Goal: Task Accomplishment & Management: Manage account settings

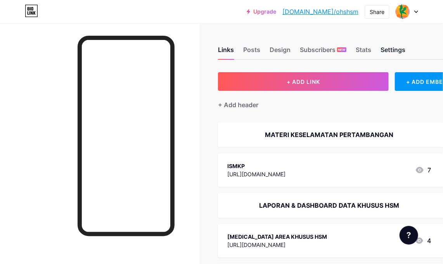
click at [401, 56] on div "Settings" at bounding box center [392, 52] width 25 height 14
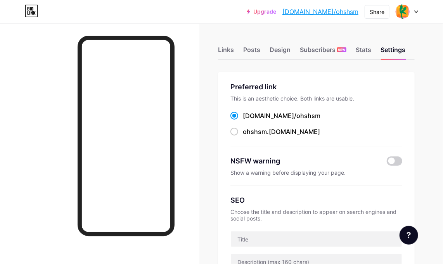
click at [377, 50] on div "Links Posts Design Subscribers NEW Stats Settings" at bounding box center [316, 46] width 197 height 27
click at [353, 51] on div "Links Posts Design Subscribers NEW Stats Settings" at bounding box center [316, 46] width 197 height 27
click at [368, 49] on div "Stats" at bounding box center [364, 52] width 16 height 14
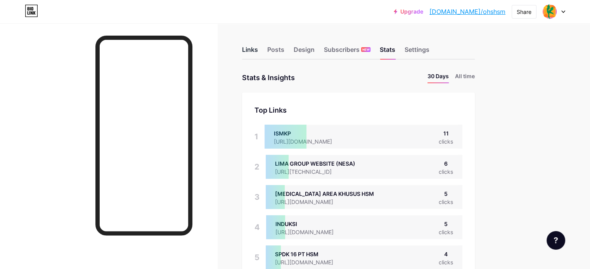
click at [258, 47] on div "Links" at bounding box center [250, 52] width 16 height 14
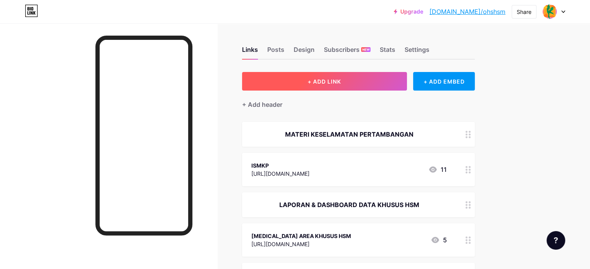
click at [341, 80] on span "+ ADD LINK" at bounding box center [323, 81] width 33 height 7
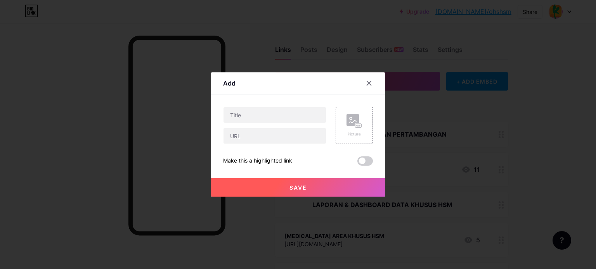
click at [281, 124] on div at bounding box center [274, 125] width 103 height 37
click at [281, 119] on input "text" at bounding box center [274, 115] width 102 height 16
type input "m"
type input "M"
type input "REFRENSI MATERI P5M"
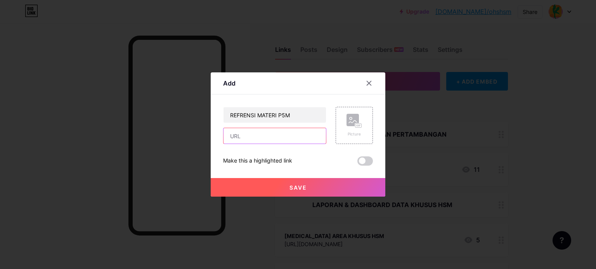
click at [312, 137] on input "text" at bounding box center [274, 136] width 102 height 16
paste input "[URL][DOMAIN_NAME]"
type input "[URL][DOMAIN_NAME]"
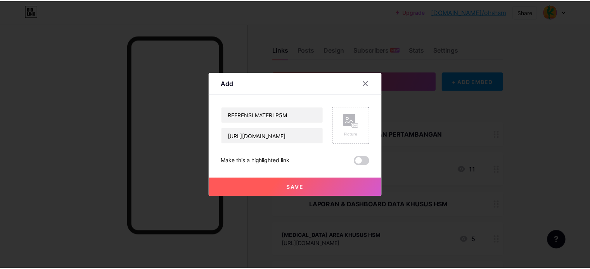
scroll to position [0, 0]
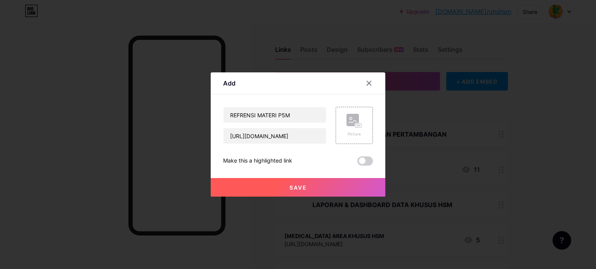
click at [325, 190] on button "Save" at bounding box center [298, 187] width 174 height 19
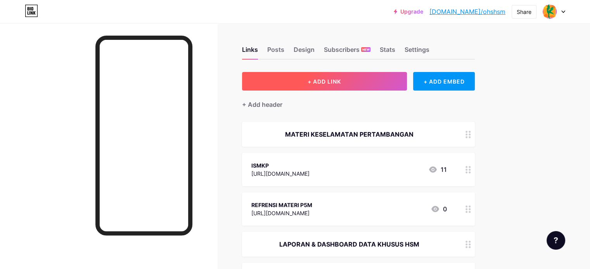
click at [328, 80] on button "+ ADD LINK" at bounding box center [324, 81] width 165 height 19
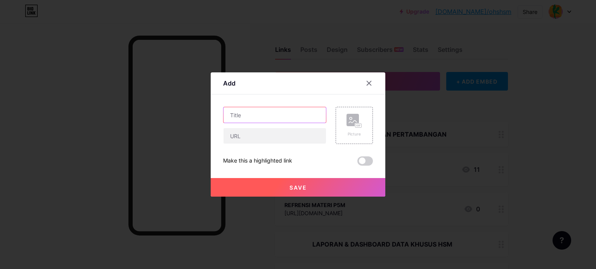
click at [264, 112] on input "text" at bounding box center [274, 115] width 102 height 16
type input "m"
type input "FORM BARU (KHUSUS HEAD DEPT SECTION DAN HARUS REQUEST DULU)"
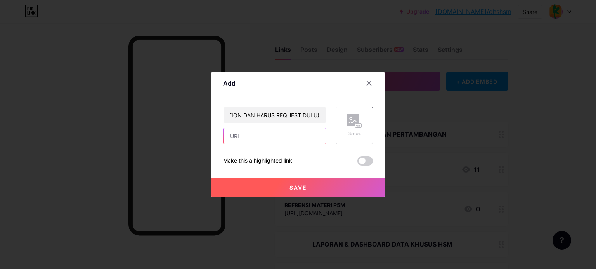
click at [276, 137] on input "text" at bounding box center [274, 136] width 102 height 16
paste input "[URL][DOMAIN_NAME]"
type input "[URL][DOMAIN_NAME]"
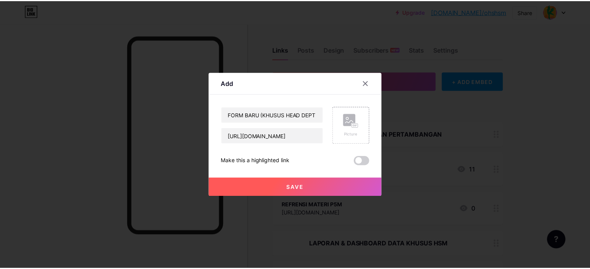
scroll to position [0, 0]
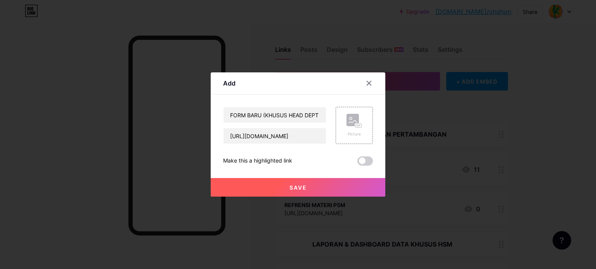
click at [311, 188] on button "Save" at bounding box center [298, 187] width 174 height 19
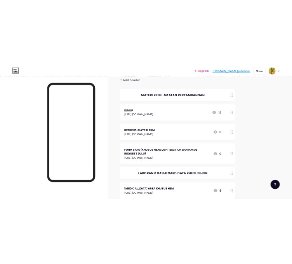
scroll to position [78, 0]
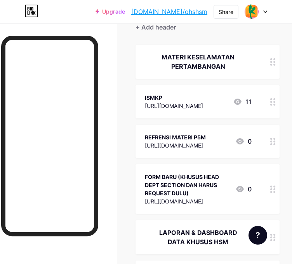
drag, startPoint x: 167, startPoint y: 11, endPoint x: 140, endPoint y: 47, distance: 45.4
click at [140, 47] on div "MATERI KESELAMATAN PERTAMBANGAN" at bounding box center [207, 62] width 144 height 34
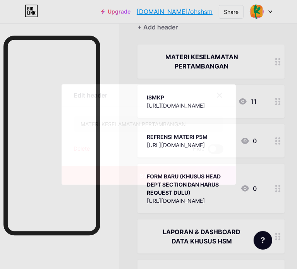
click at [218, 96] on icon at bounding box center [220, 95] width 4 height 4
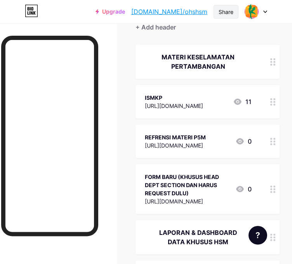
click at [223, 8] on div "Share" at bounding box center [225, 12] width 15 height 8
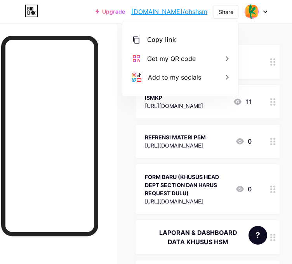
drag, startPoint x: 158, startPoint y: 40, endPoint x: 154, endPoint y: 19, distance: 21.8
click at [158, 40] on div "Copy link" at bounding box center [161, 39] width 29 height 9
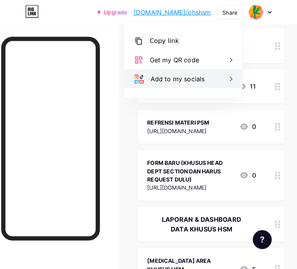
scroll to position [0, 0]
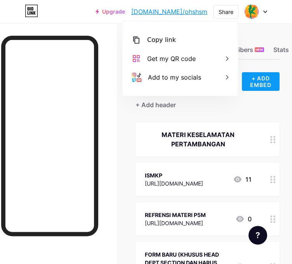
click at [270, 76] on div "+ ADD EMBED" at bounding box center [261, 81] width 38 height 19
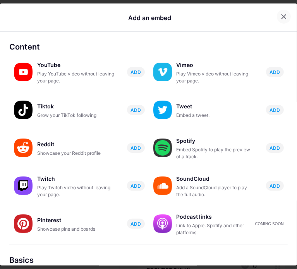
click at [282, 18] on icon at bounding box center [284, 17] width 4 height 4
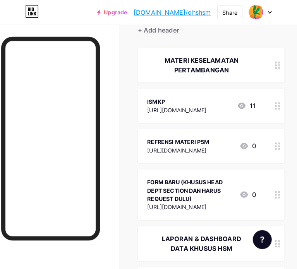
scroll to position [78, 0]
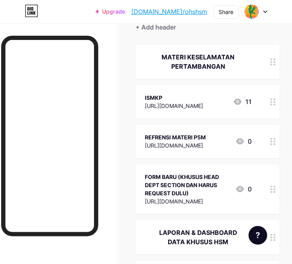
click at [190, 192] on div "FORM BARU (KHUSUS HEAD DEPT SECTION DAN HARUS REQUEST DULU)" at bounding box center [187, 185] width 84 height 24
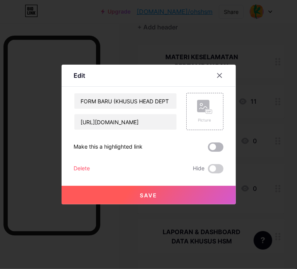
click at [219, 147] on span at bounding box center [216, 147] width 16 height 9
click at [208, 149] on input "checkbox" at bounding box center [208, 149] width 0 height 0
drag, startPoint x: 212, startPoint y: 71, endPoint x: 216, endPoint y: 76, distance: 6.1
click at [213, 71] on div at bounding box center [220, 76] width 14 height 14
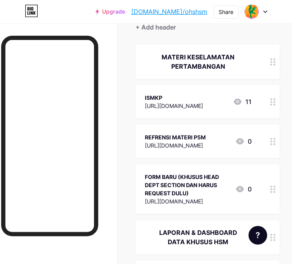
click at [201, 14] on link "[DOMAIN_NAME]/ohshsm" at bounding box center [169, 11] width 76 height 9
click at [221, 184] on div "FORM BARU (KHUSUS HEAD DEPT SECTION DAN HARUS REQUEST DULU)" at bounding box center [187, 185] width 84 height 24
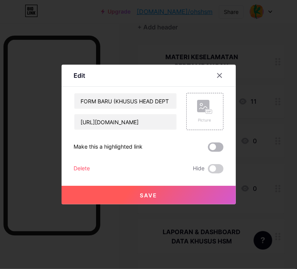
click at [217, 148] on span at bounding box center [216, 147] width 16 height 9
click at [208, 149] on input "checkbox" at bounding box center [208, 149] width 0 height 0
click at [184, 194] on button "Save" at bounding box center [149, 195] width 174 height 19
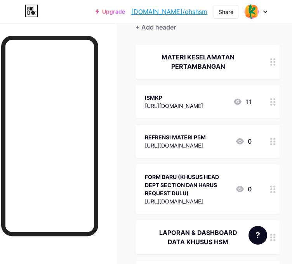
click at [196, 11] on link "[DOMAIN_NAME]/ohshsm" at bounding box center [169, 11] width 76 height 9
click at [221, 183] on div "FORM BARU (KHUSUS HEAD DEPT SECTION DAN HARUS REQUEST DULU)" at bounding box center [187, 185] width 84 height 24
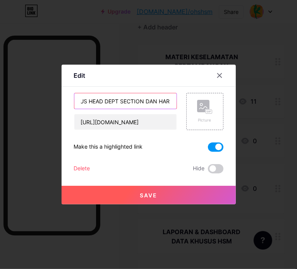
scroll to position [0, 104]
drag, startPoint x: 137, startPoint y: 100, endPoint x: 88, endPoint y: 101, distance: 48.5
click at [88, 101] on input "FORM BARU (KHUSUS HEAD DEPT SECTION DAN HARUS REQUEST DULU)" at bounding box center [125, 101] width 102 height 16
type input "FORM BARU (KHUSUS HSM DAN HARUS REQUEST DULU)"
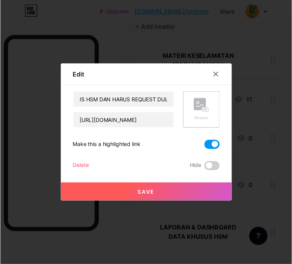
scroll to position [0, 0]
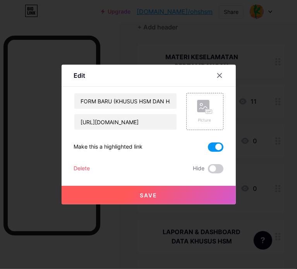
click at [173, 202] on button "Save" at bounding box center [149, 195] width 174 height 19
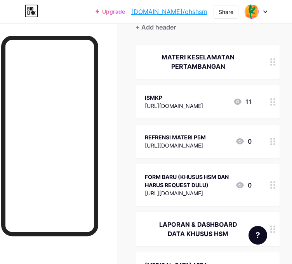
click at [202, 10] on link "[DOMAIN_NAME]/ohshsm" at bounding box center [169, 11] width 76 height 9
click at [191, 186] on div "FORM BARU (KHUSUS HSM DAN HARUS REQUEST DULU)" at bounding box center [187, 181] width 84 height 16
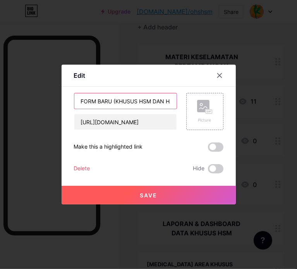
drag, startPoint x: 108, startPoint y: 102, endPoint x: 95, endPoint y: 101, distance: 12.8
click at [95, 101] on input "FORM BARU (KHUSUS HSM DAN HARUS REQUEST DULU)" at bounding box center [125, 101] width 102 height 16
type input "FORM UPDATE OHS HSM (KHUSUS HSM [PERSON_NAME] HARUS REQUEST DULU)"
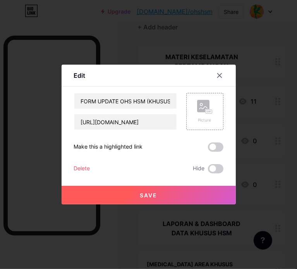
click at [137, 185] on div "Save" at bounding box center [149, 189] width 174 height 31
click at [142, 193] on span "Save" at bounding box center [148, 195] width 17 height 7
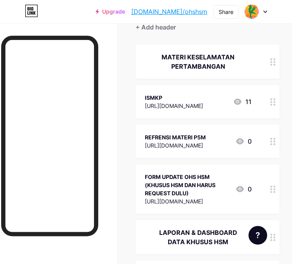
click at [202, 184] on div "FORM UPDATE OHS HSM (KHUSUS HSM [PERSON_NAME] HARUS REQUEST DULU)" at bounding box center [187, 185] width 84 height 24
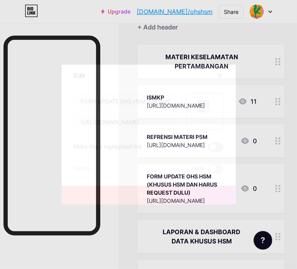
click at [217, 149] on span at bounding box center [216, 147] width 16 height 9
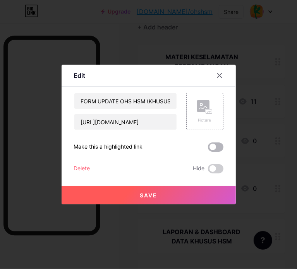
click at [208, 149] on input "checkbox" at bounding box center [208, 149] width 0 height 0
click at [191, 191] on button "Save" at bounding box center [149, 195] width 174 height 19
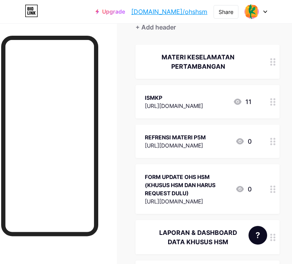
click at [192, 14] on link "[DOMAIN_NAME]/ohshsm" at bounding box center [169, 11] width 76 height 9
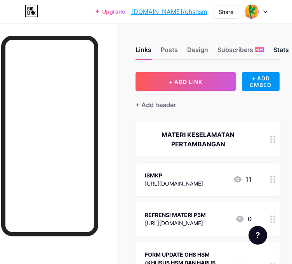
click at [280, 52] on div "Stats" at bounding box center [281, 52] width 16 height 14
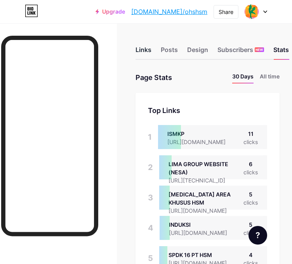
click at [141, 51] on div "Links" at bounding box center [143, 52] width 16 height 14
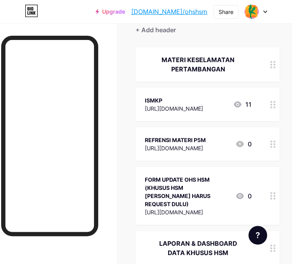
scroll to position [39, 0]
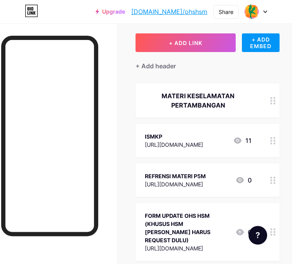
click at [200, 214] on div "FORM UPDATE OHS HSM (KHUSUS HSM [PERSON_NAME] HARUS REQUEST DULU)" at bounding box center [187, 227] width 84 height 33
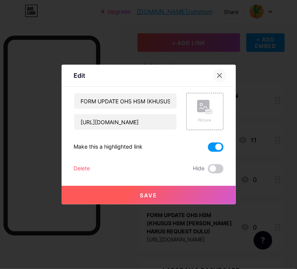
click at [218, 72] on div at bounding box center [220, 76] width 14 height 14
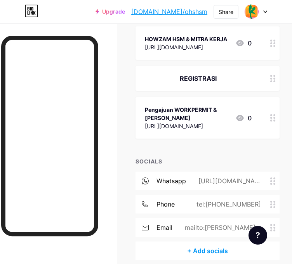
scroll to position [1066, 0]
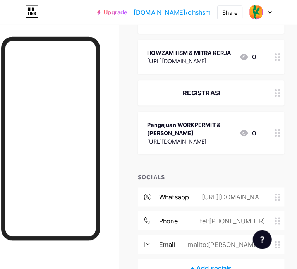
scroll to position [1027, 0]
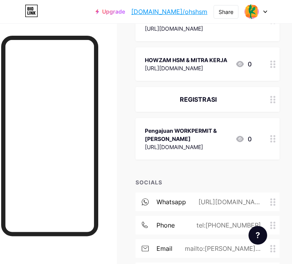
click at [219, 126] on div "Pengajuan WORKPERMIT & [PERSON_NAME]" at bounding box center [187, 134] width 84 height 16
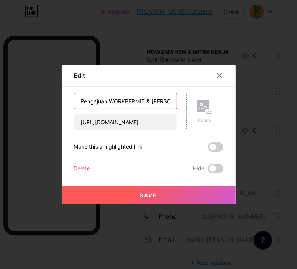
click at [162, 100] on input "Pengajuan WORKPERMIT & [PERSON_NAME]" at bounding box center [125, 101] width 102 height 16
click at [168, 102] on input "Pengajuan WORKPERMIT & [PERSON_NAME]" at bounding box center [125, 101] width 102 height 16
click at [164, 103] on input "Pengajuan WORKPERMIT & [PERSON_NAME]" at bounding box center [125, 101] width 102 height 16
type input "Pengajuan WORKPERMIT & [PERSON_NAME]"
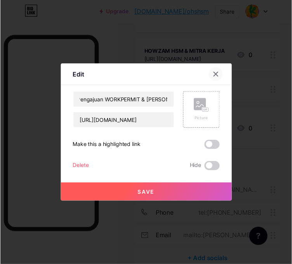
scroll to position [0, 0]
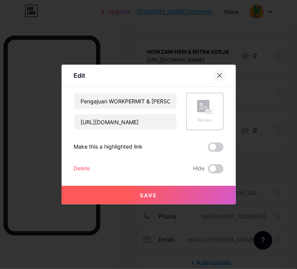
click at [216, 81] on div at bounding box center [220, 76] width 14 height 14
